Goal: Check status: Check status

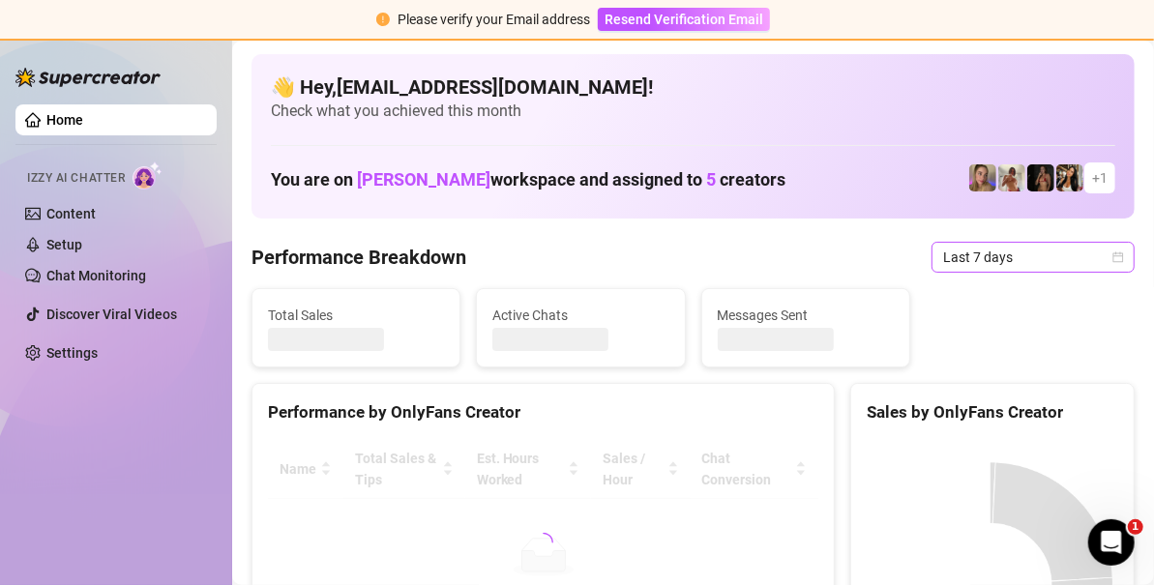
click at [1114, 255] on icon "calendar" at bounding box center [1119, 257] width 11 height 11
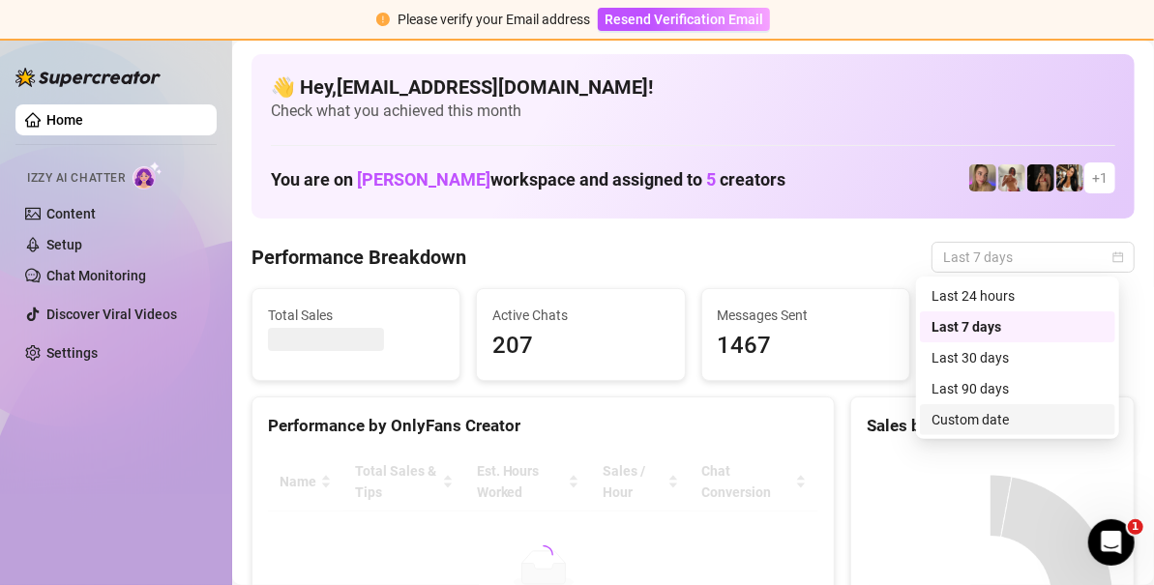
click at [960, 414] on div "Custom date" at bounding box center [1018, 419] width 172 height 21
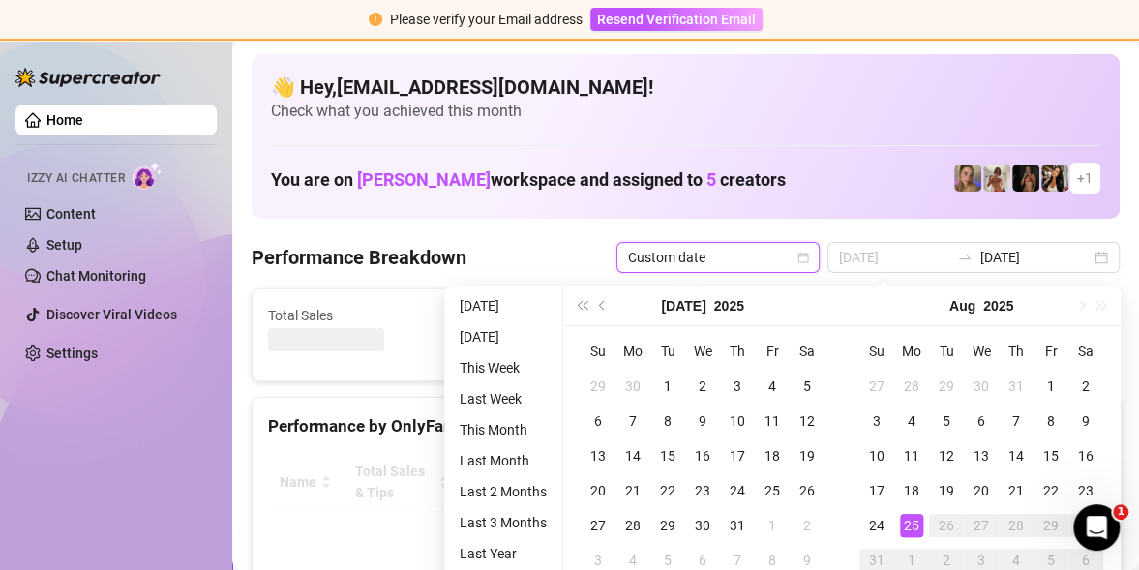
click at [911, 533] on div "25" at bounding box center [911, 525] width 23 height 23
click at [910, 530] on div "25" at bounding box center [911, 525] width 23 height 23
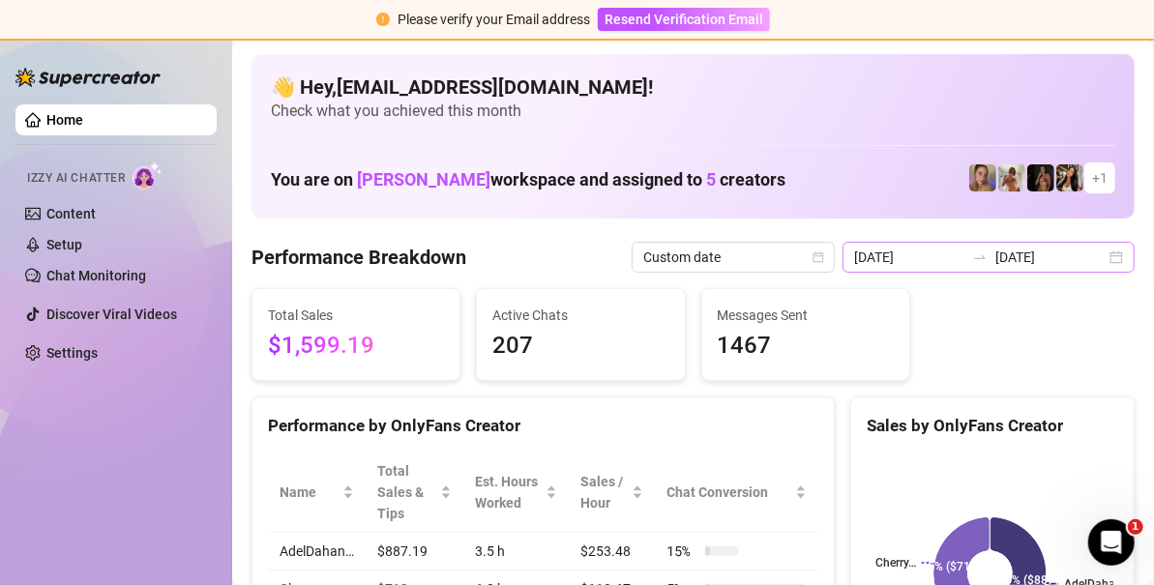
click at [1106, 257] on div "2025-08-18 2025-08-25" at bounding box center [989, 257] width 292 height 31
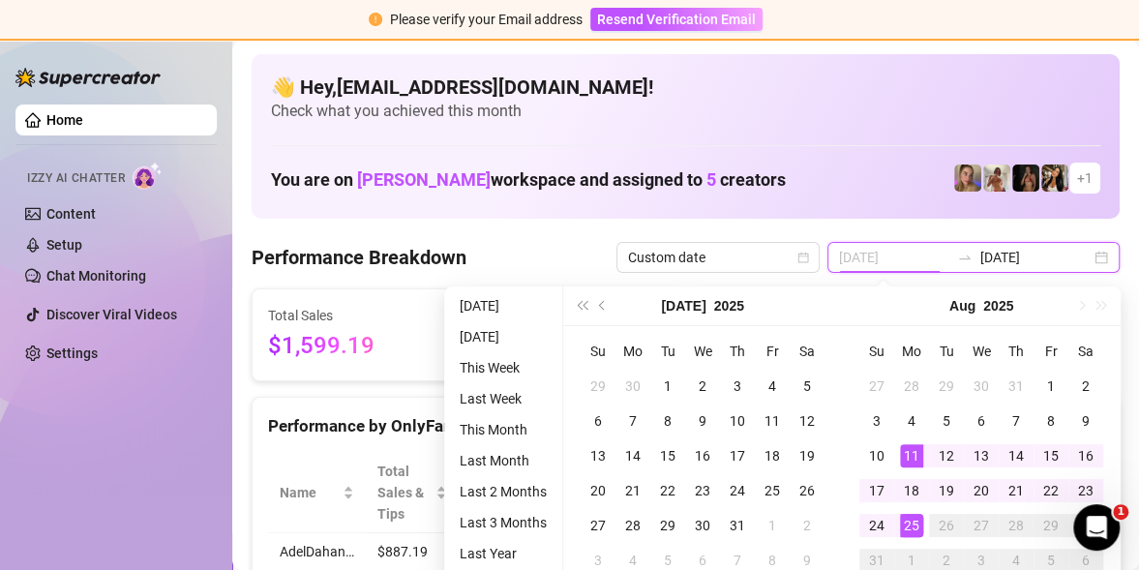
type input "[DATE]"
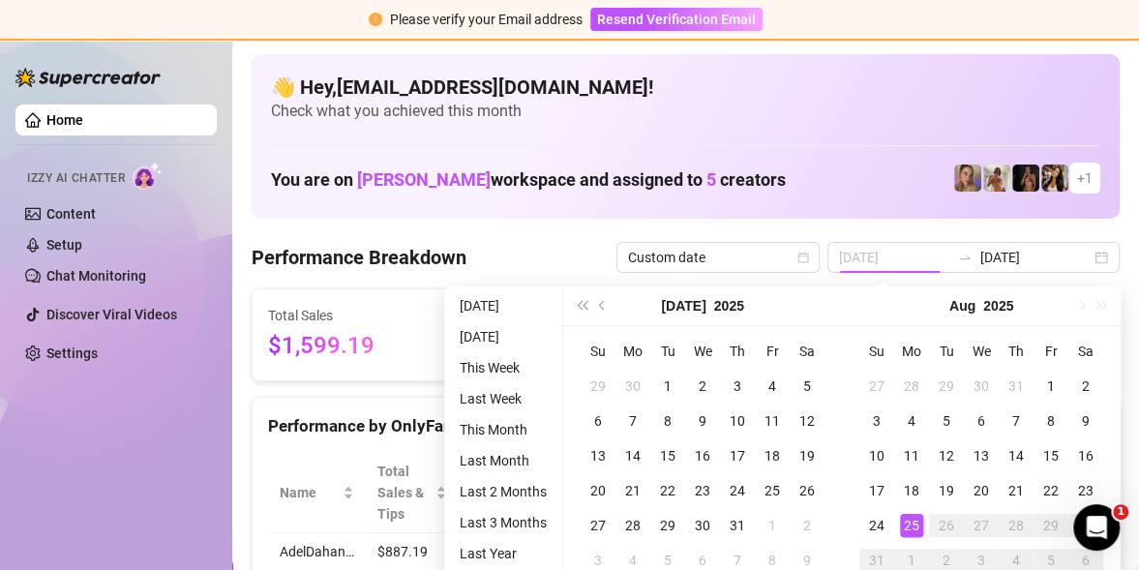
click at [916, 524] on div "25" at bounding box center [911, 525] width 23 height 23
click at [913, 524] on div "25" at bounding box center [911, 525] width 23 height 23
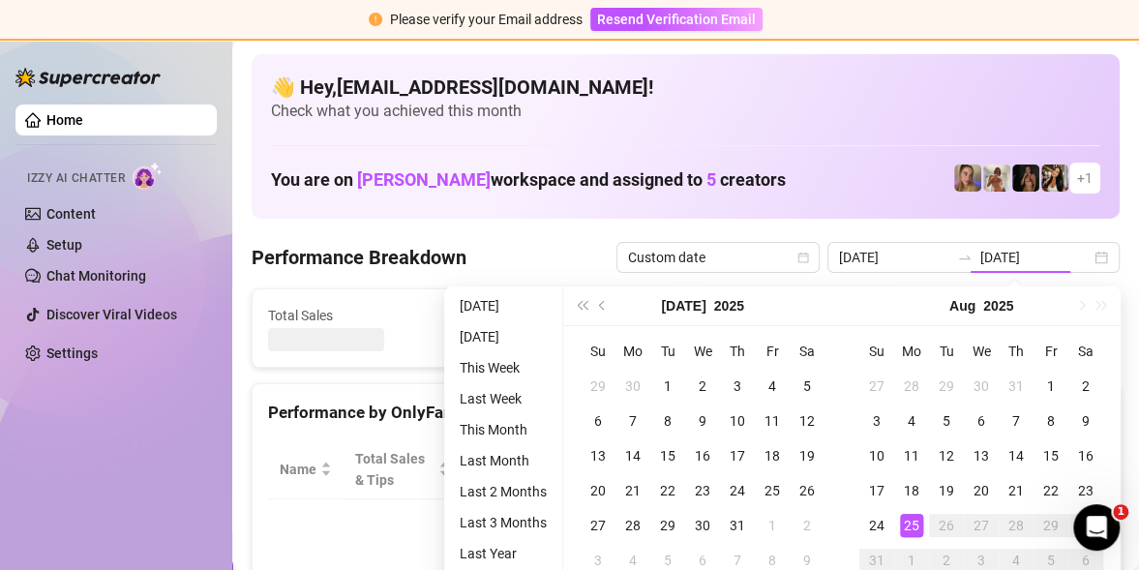
type input "[DATE]"
